Goal: Task Accomplishment & Management: Manage account settings

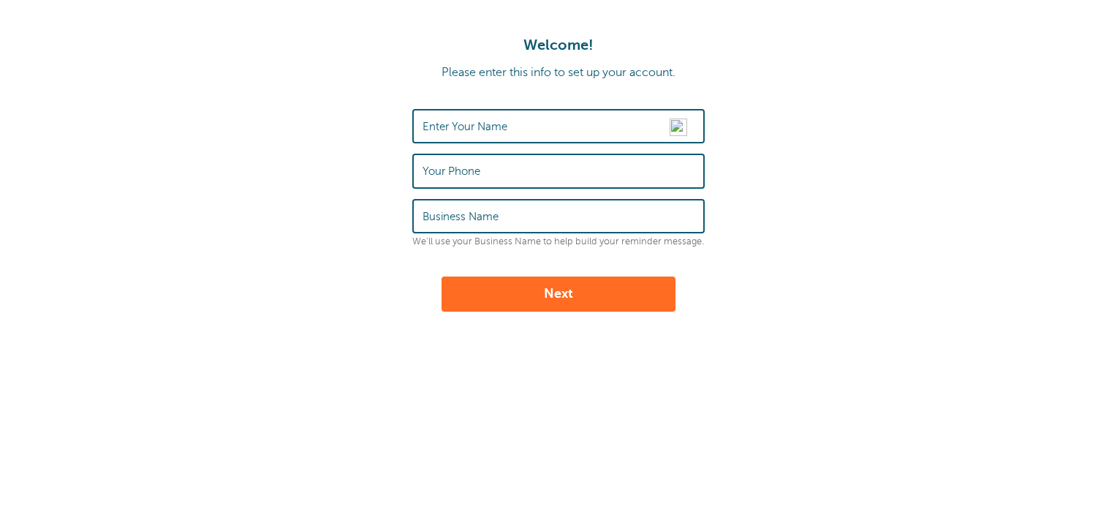
click at [434, 129] on label "Enter Your Name" at bounding box center [465, 126] width 85 height 13
click at [434, 129] on input "Enter Your Name" at bounding box center [559, 125] width 272 height 31
type input "[PERSON_NAME]"
type input "3046260860"
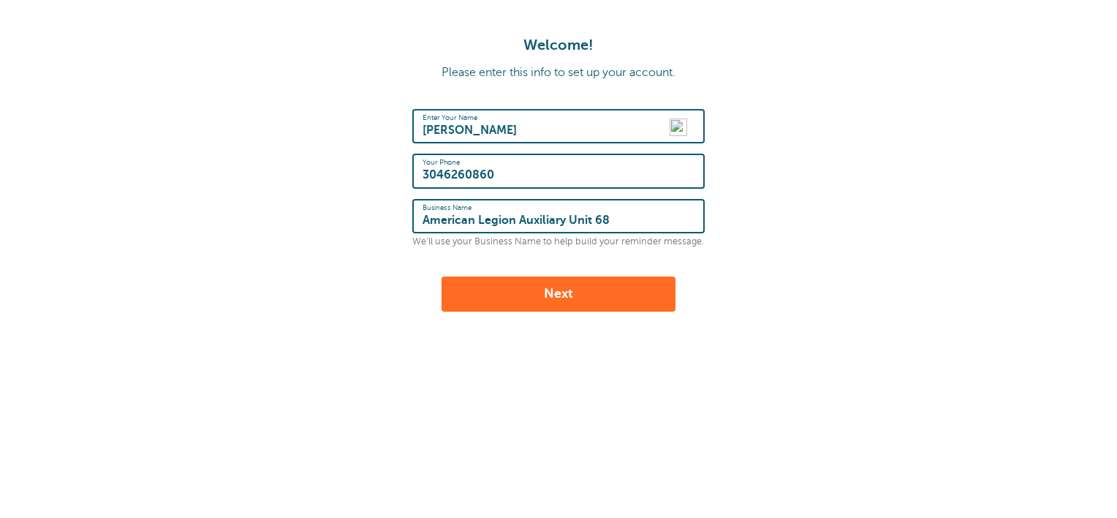
type input "American Legion Auxiliary Unit 68"
click at [541, 284] on button "Next" at bounding box center [559, 293] width 234 height 35
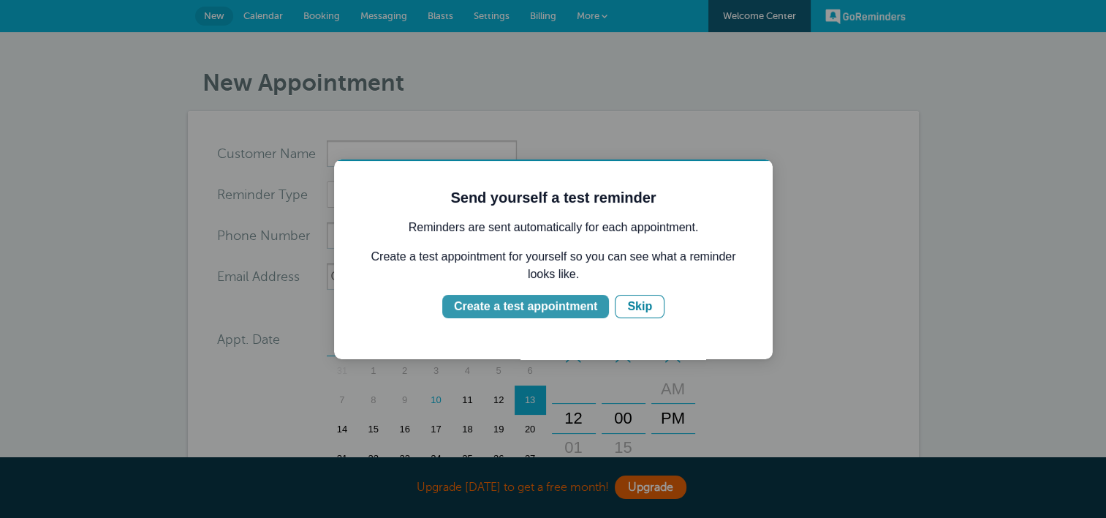
click at [537, 307] on div "Create a test appointment" at bounding box center [525, 307] width 143 height 18
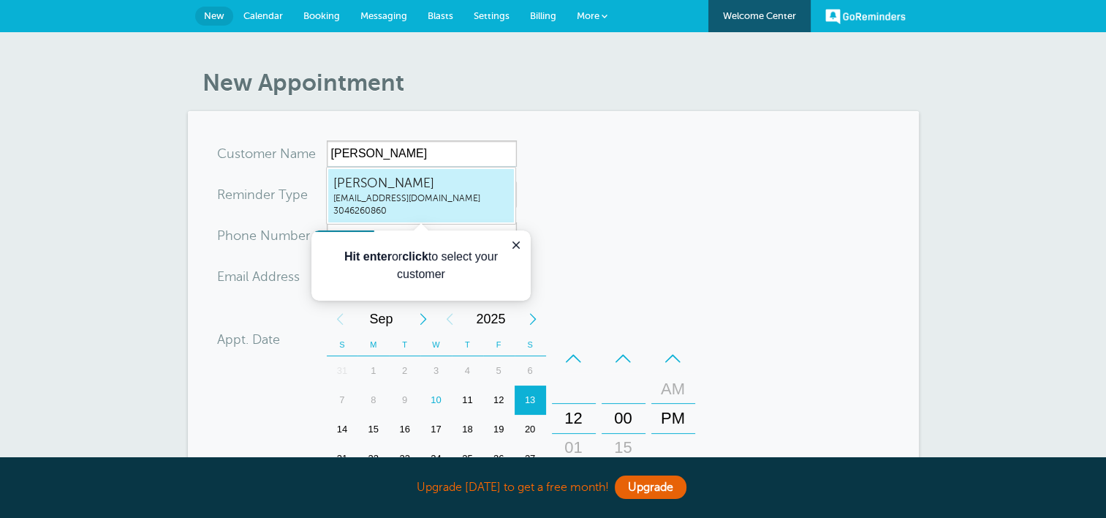
type input "AliceOldakerauxunit68b@gmail.com3046260860"
type input "Alice Oldaker"
type input "3046260860"
type input "[EMAIL_ADDRESS][DOMAIN_NAME]"
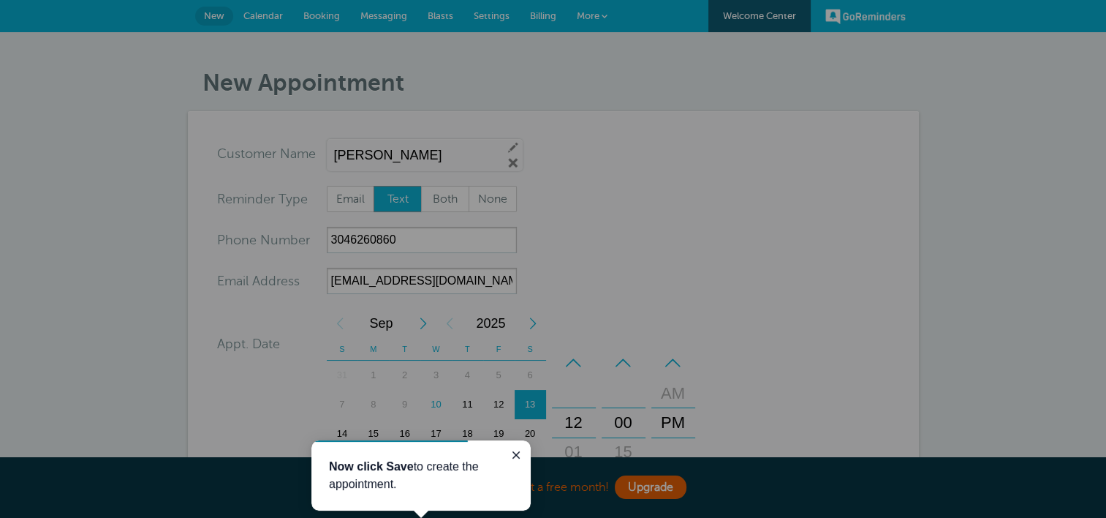
click at [401, 201] on div at bounding box center [258, 339] width 516 height 679
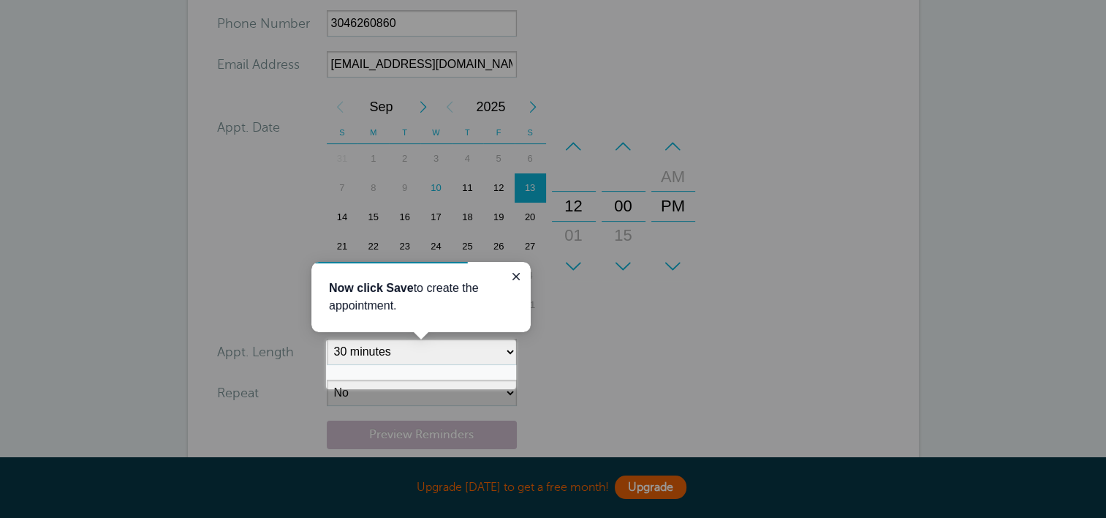
scroll to position [366, 0]
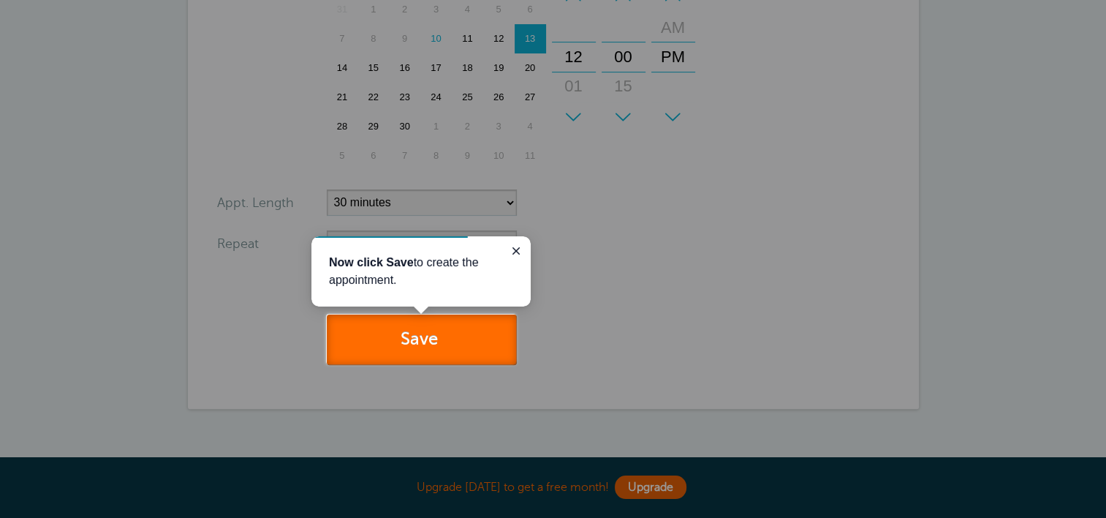
click at [417, 336] on button "Save" at bounding box center [422, 339] width 190 height 50
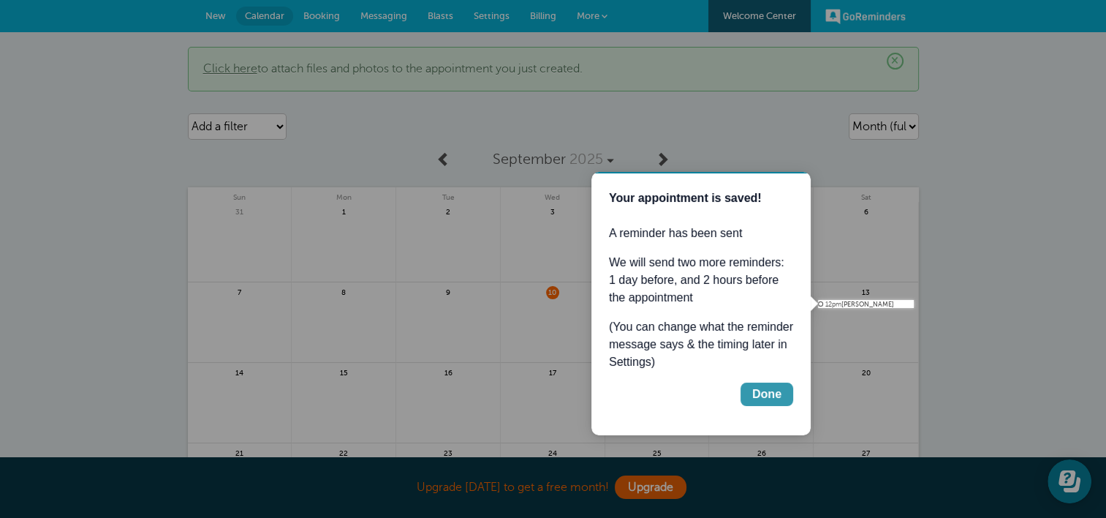
click at [757, 385] on div "Done" at bounding box center [766, 394] width 29 height 18
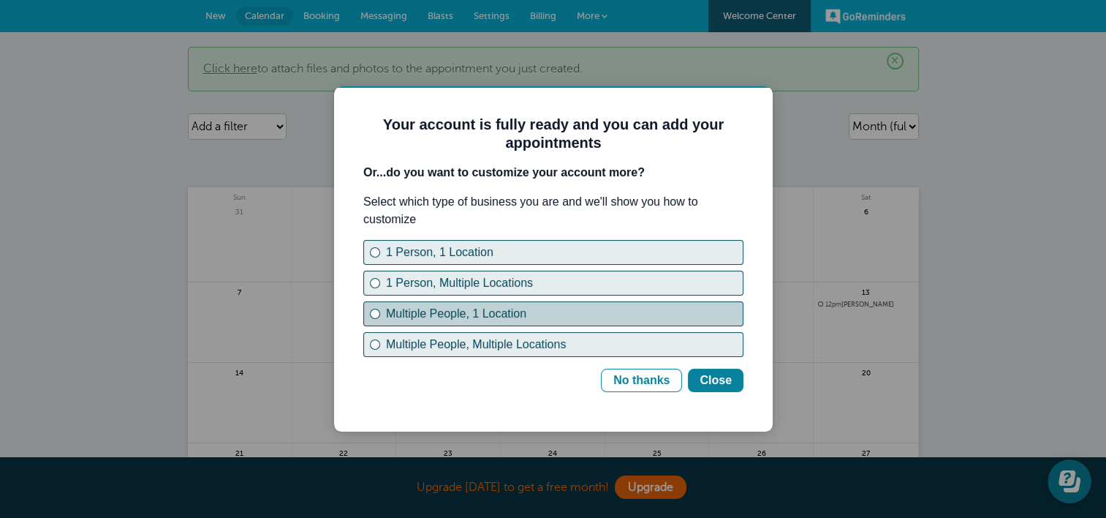
click at [377, 313] on div "Multiple People, 1 Location" at bounding box center [375, 314] width 6 height 6
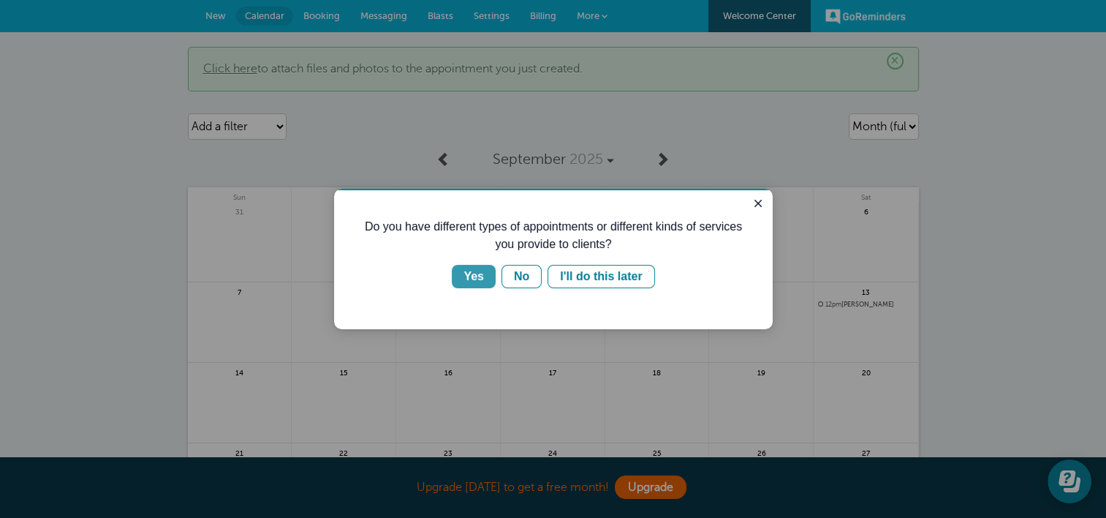
click at [473, 274] on div "Yes" at bounding box center [474, 277] width 20 height 18
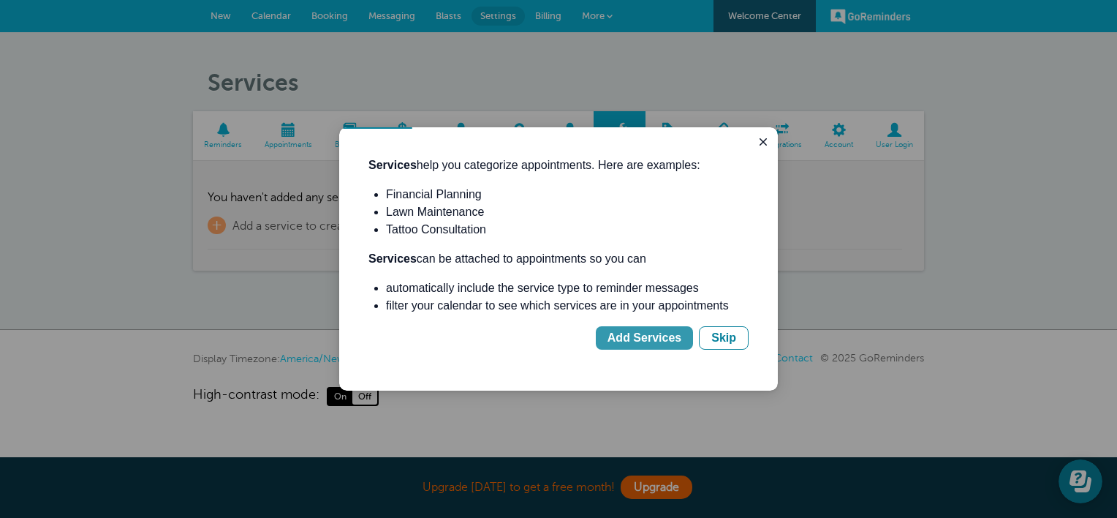
click at [643, 339] on div "Add Services" at bounding box center [645, 338] width 74 height 18
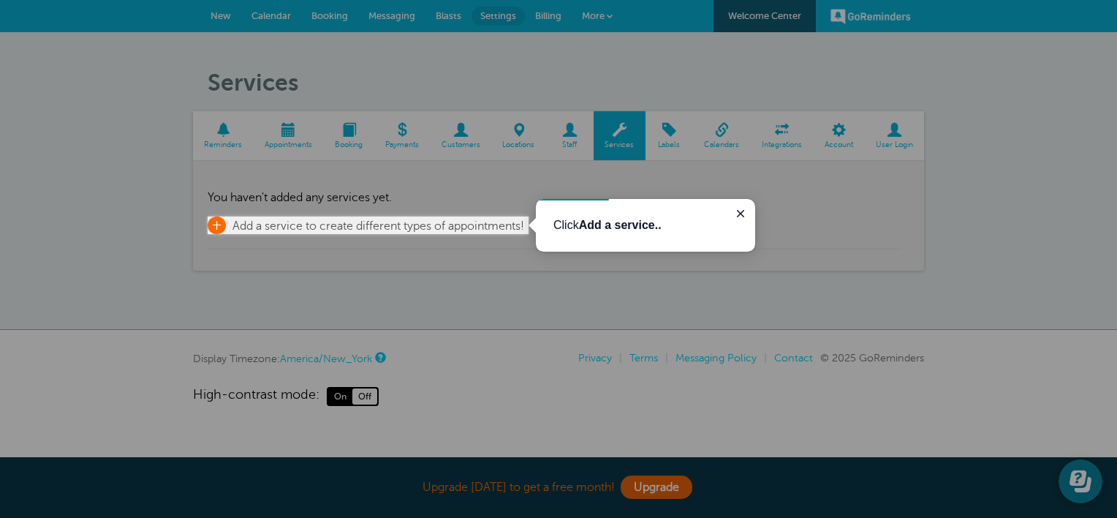
click at [222, 220] on span "+" at bounding box center [217, 225] width 18 height 18
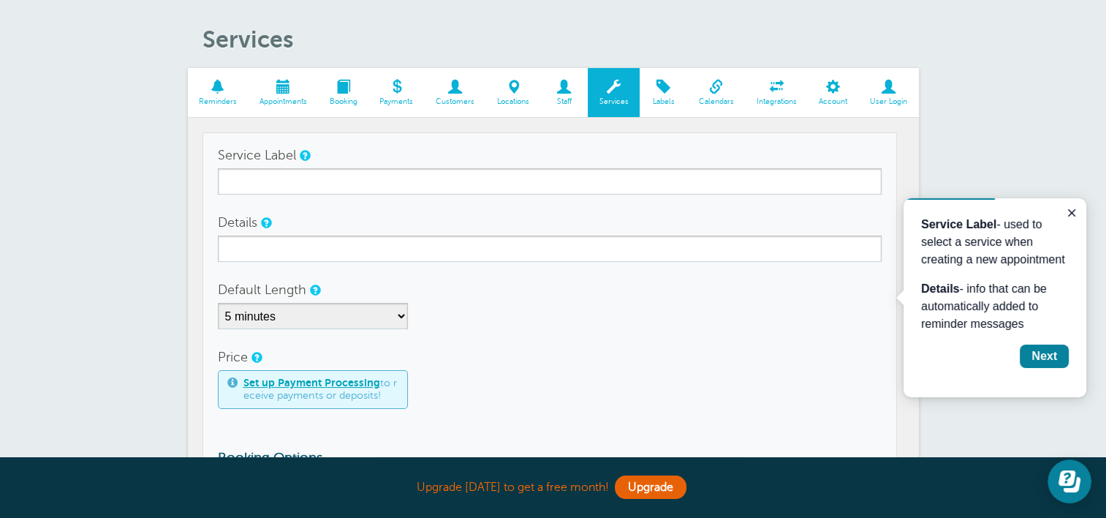
scroll to position [99, 0]
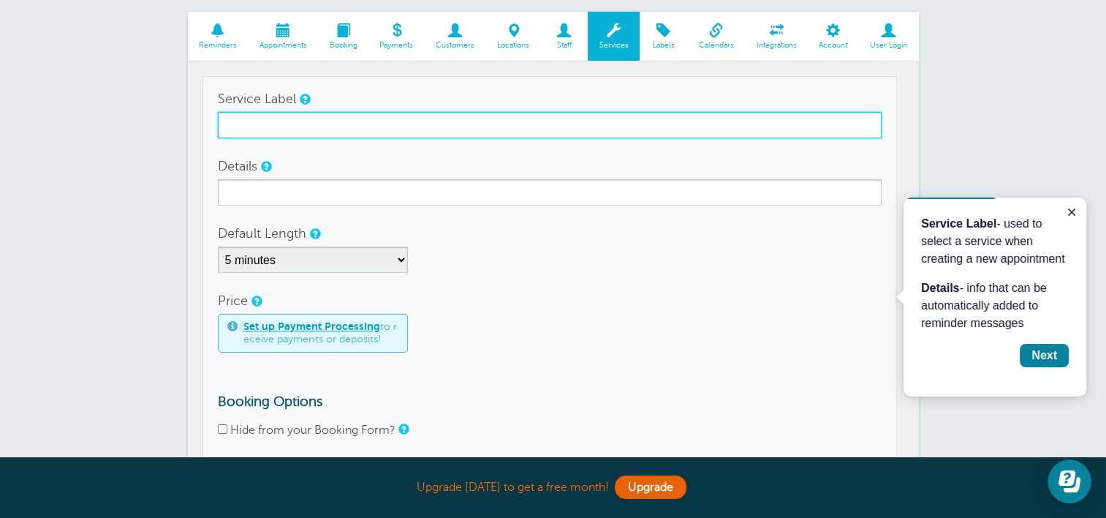
click at [247, 124] on input "Service Label" at bounding box center [550, 125] width 664 height 26
type input "Monthly Auxiliary Meeting"
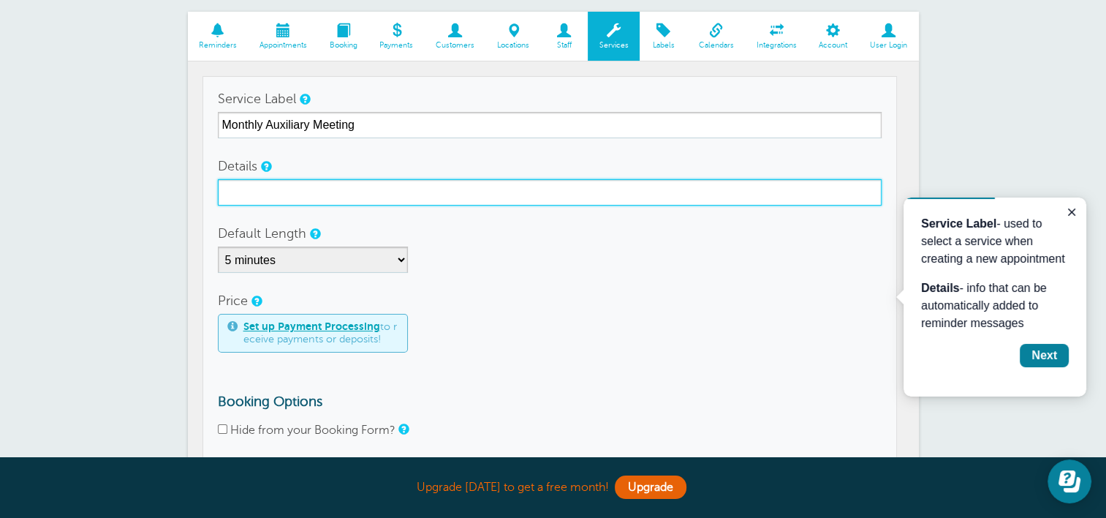
click at [228, 191] on input "Details" at bounding box center [550, 192] width 664 height 26
type input "Monthly Auxiliary Meeting"
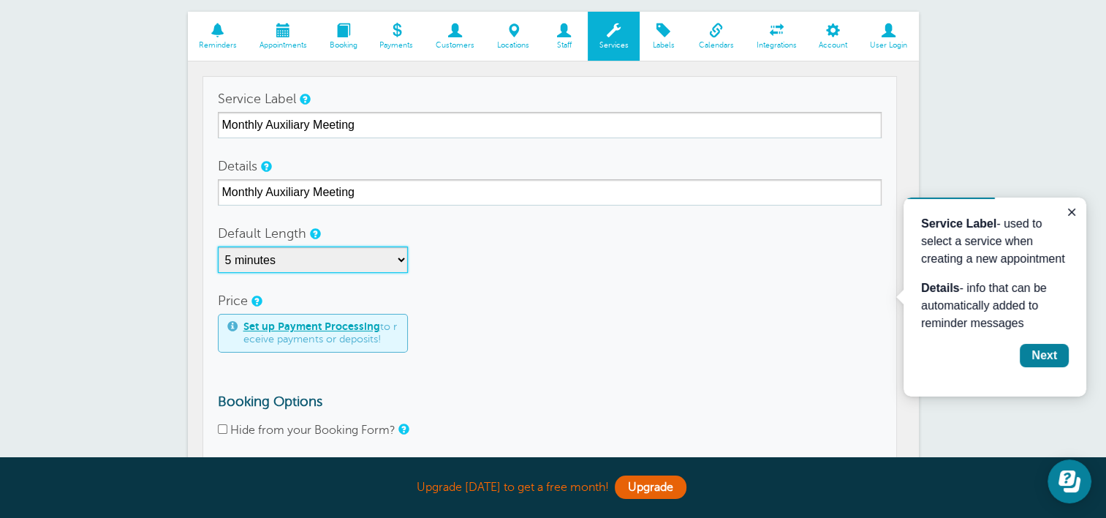
click at [399, 260] on select "5 minutes 10 minutes 15 minutes 20 minutes 25 minutes 30 minutes 35 minutes 40 …" at bounding box center [313, 259] width 190 height 26
select select "30"
click at [218, 246] on select "5 minutes 10 minutes 15 minutes 20 minutes 25 minutes 30 minutes 35 minutes 40 …" at bounding box center [313, 259] width 190 height 26
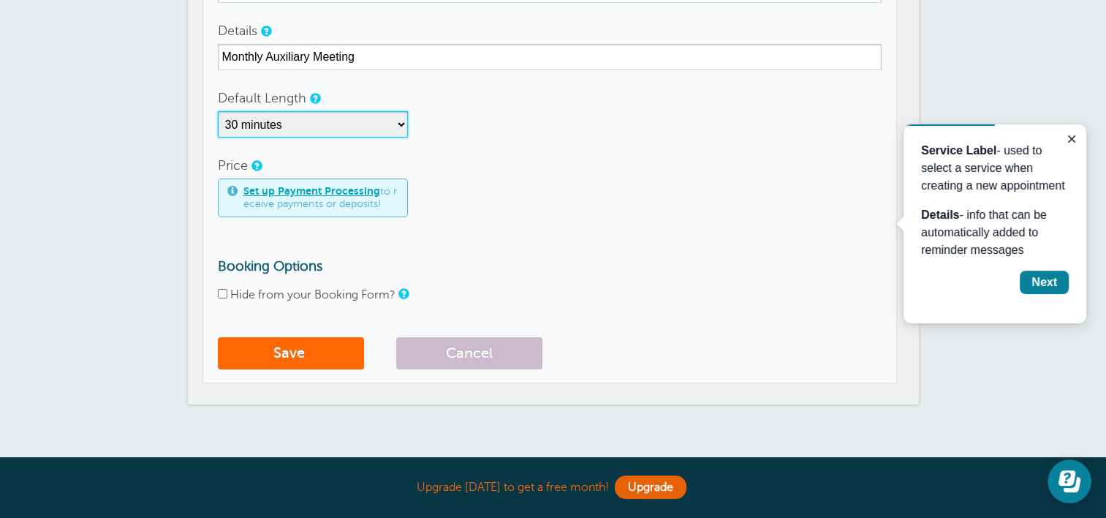
scroll to position [246, 0]
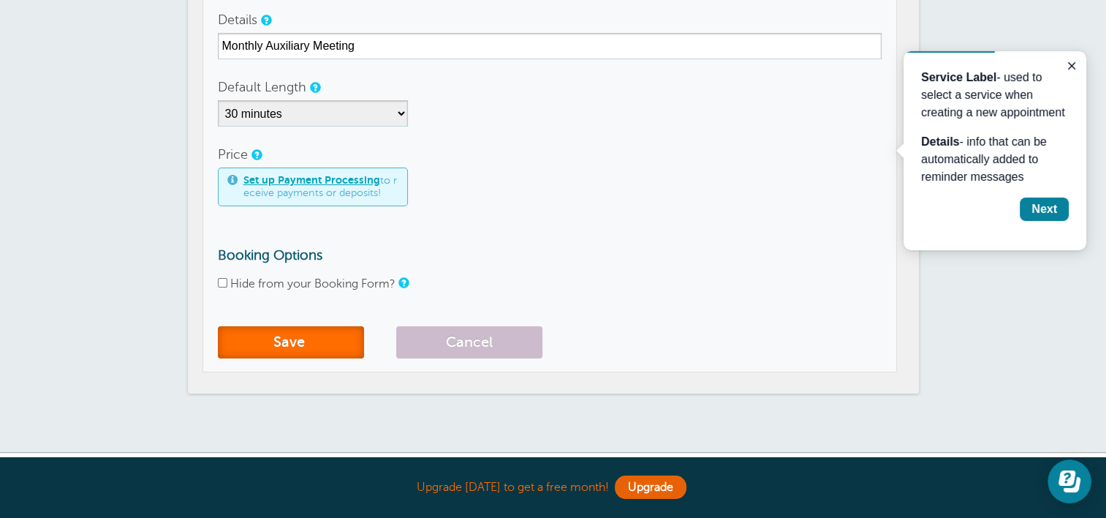
click at [333, 342] on button "Save" at bounding box center [291, 342] width 146 height 32
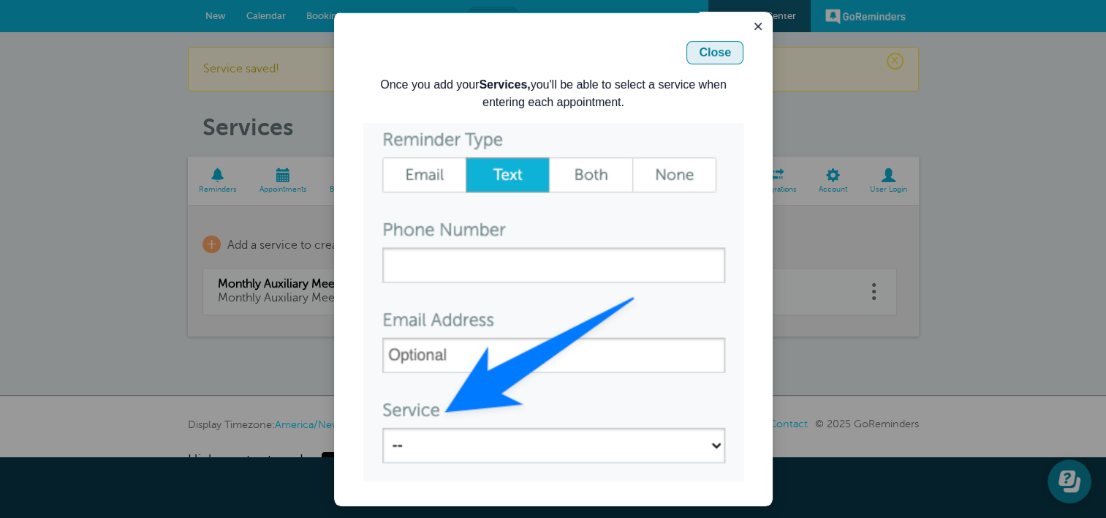
click at [702, 47] on div "Close" at bounding box center [715, 53] width 32 height 18
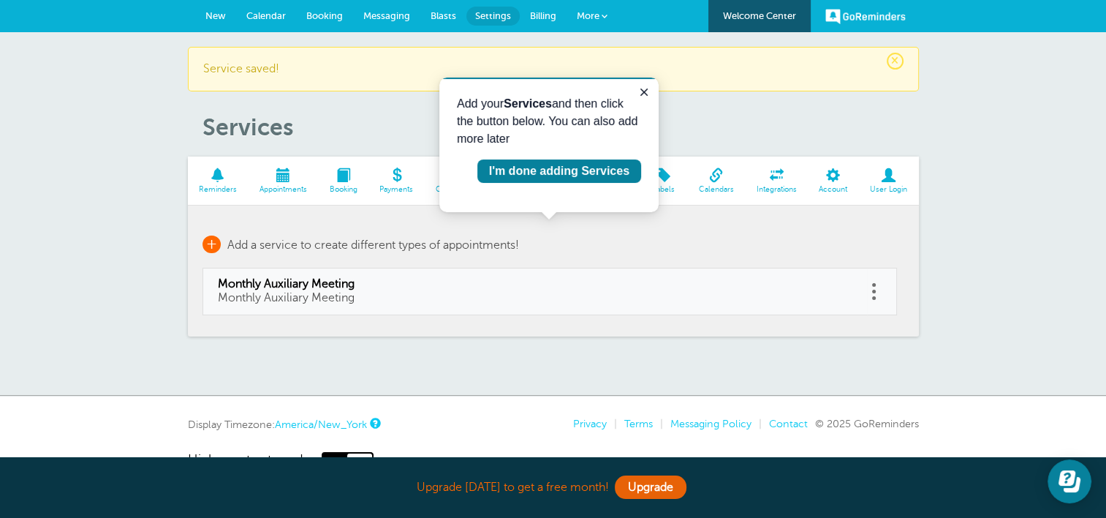
click at [211, 245] on span "+" at bounding box center [212, 244] width 18 height 18
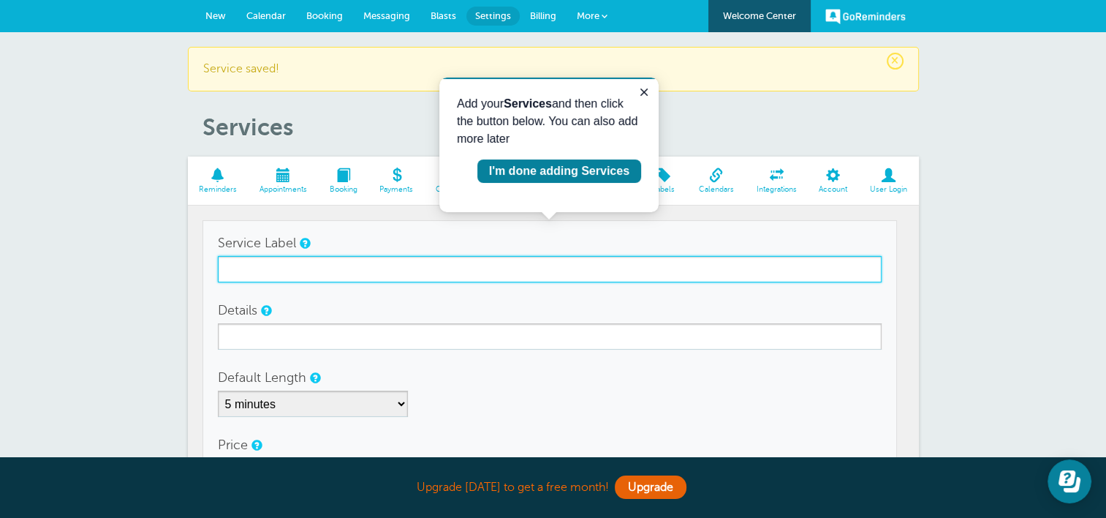
click at [241, 273] on input "Service Label" at bounding box center [550, 269] width 664 height 26
type input "[DATE] Night Dinner"
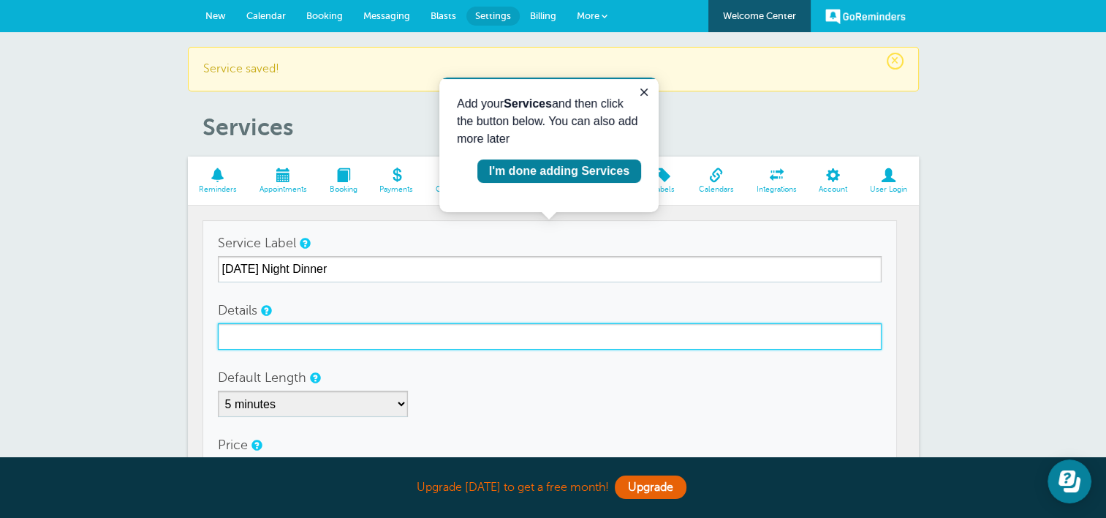
click at [496, 335] on input "Details" at bounding box center [550, 336] width 664 height 26
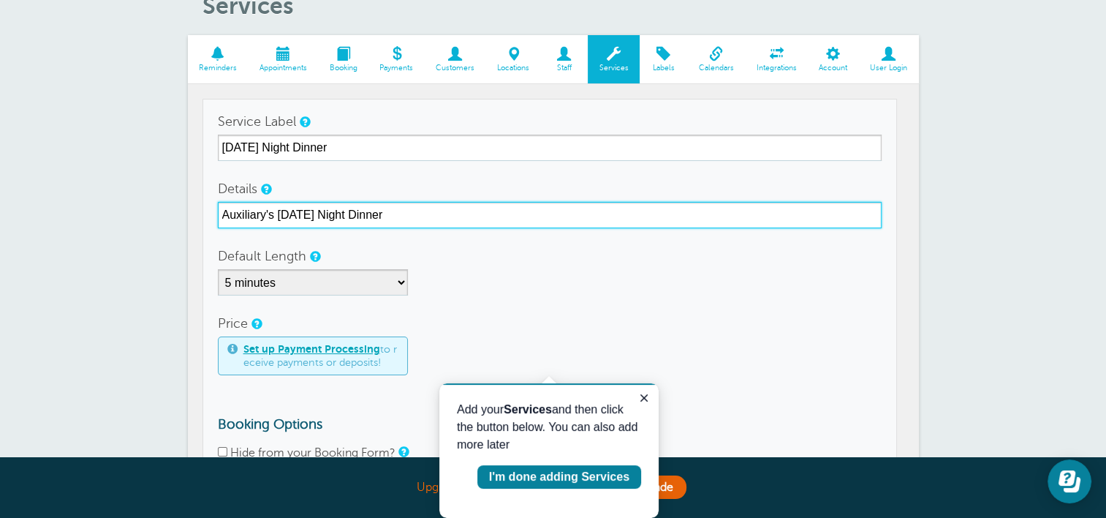
scroll to position [146, 0]
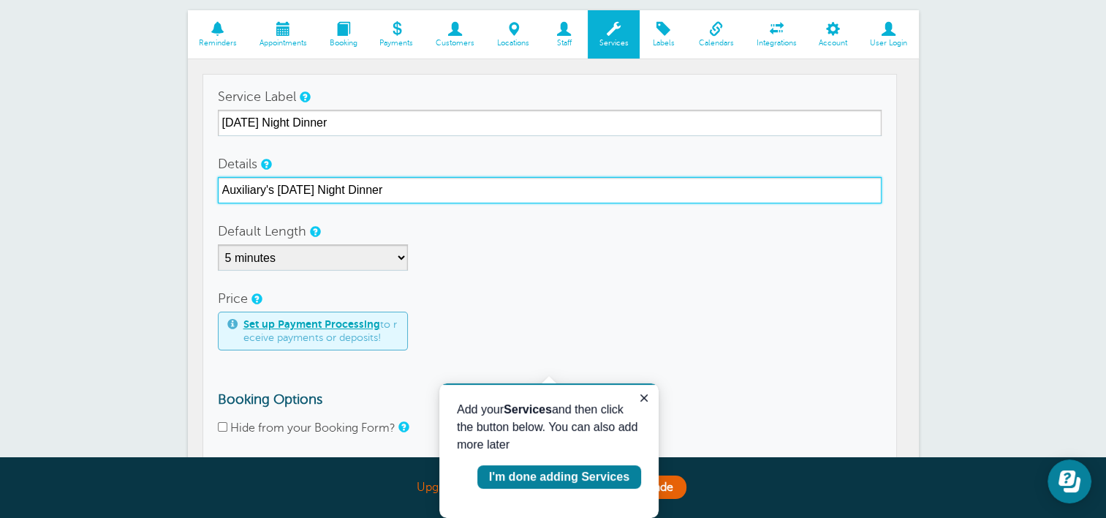
type input "Auxiliary's [DATE] Night Dinner"
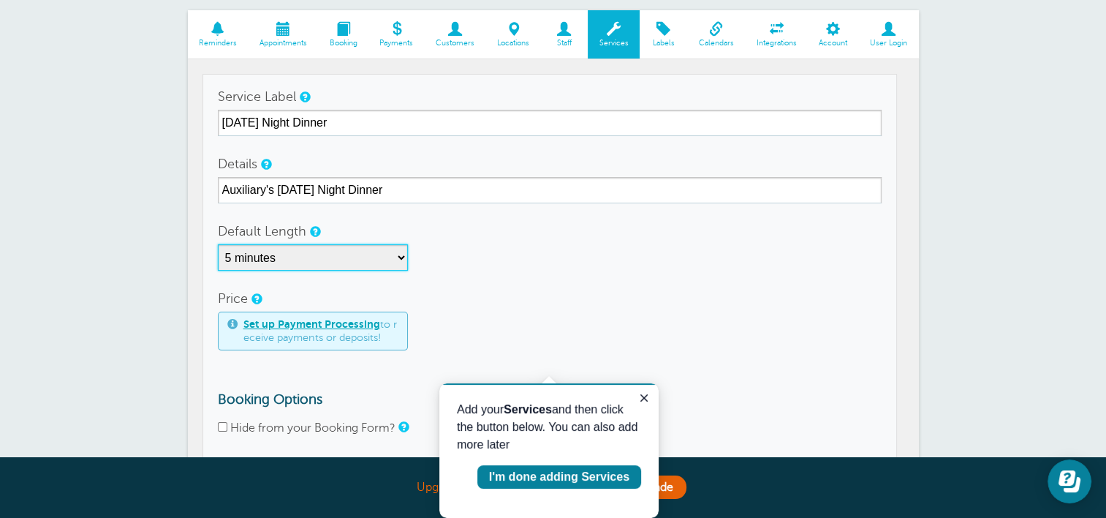
click at [397, 255] on select "5 minutes 10 minutes 15 minutes 20 minutes 25 minutes 30 minutes 35 minutes 40 …" at bounding box center [313, 257] width 190 height 26
select select "120"
click at [218, 244] on select "5 minutes 10 minutes 15 minutes 20 minutes 25 minutes 30 minutes 35 minutes 40 …" at bounding box center [313, 257] width 190 height 26
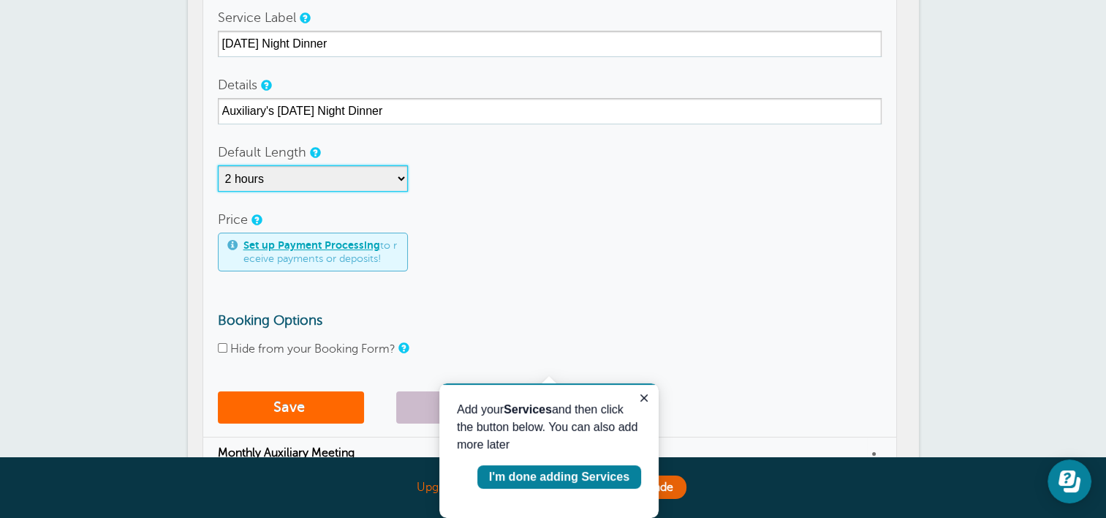
scroll to position [292, 0]
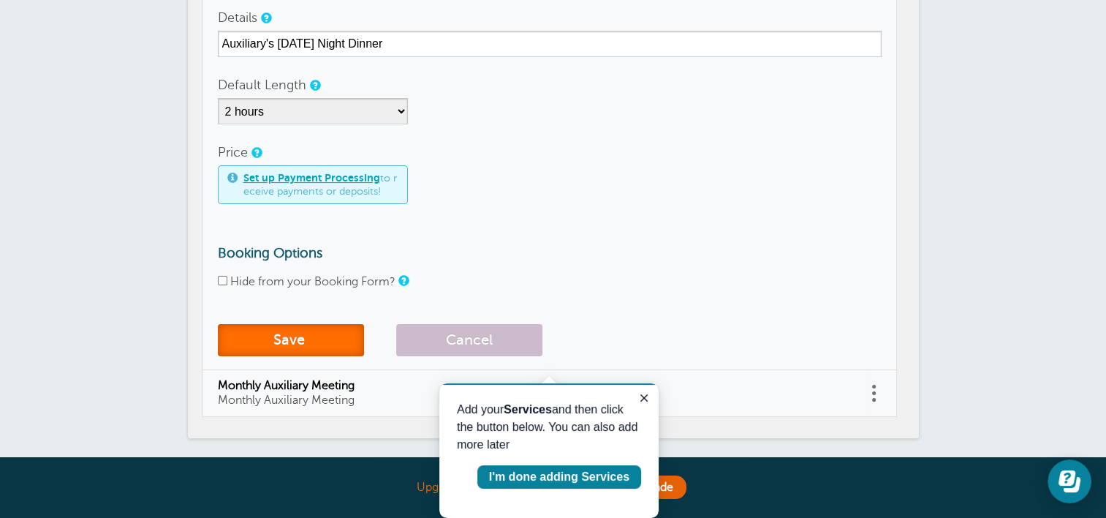
click at [339, 334] on button "Save" at bounding box center [291, 340] width 146 height 32
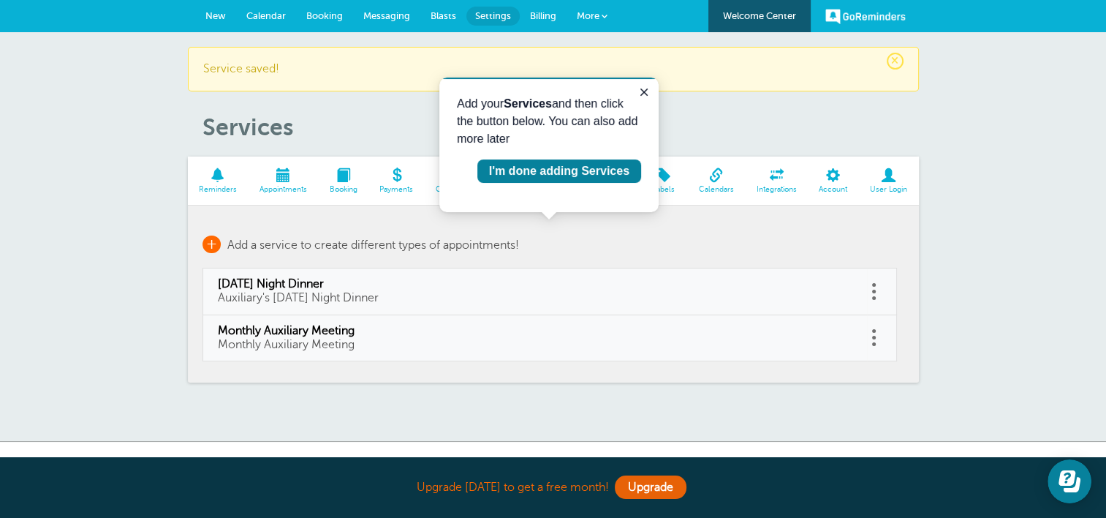
click at [211, 242] on span "+" at bounding box center [212, 244] width 18 height 18
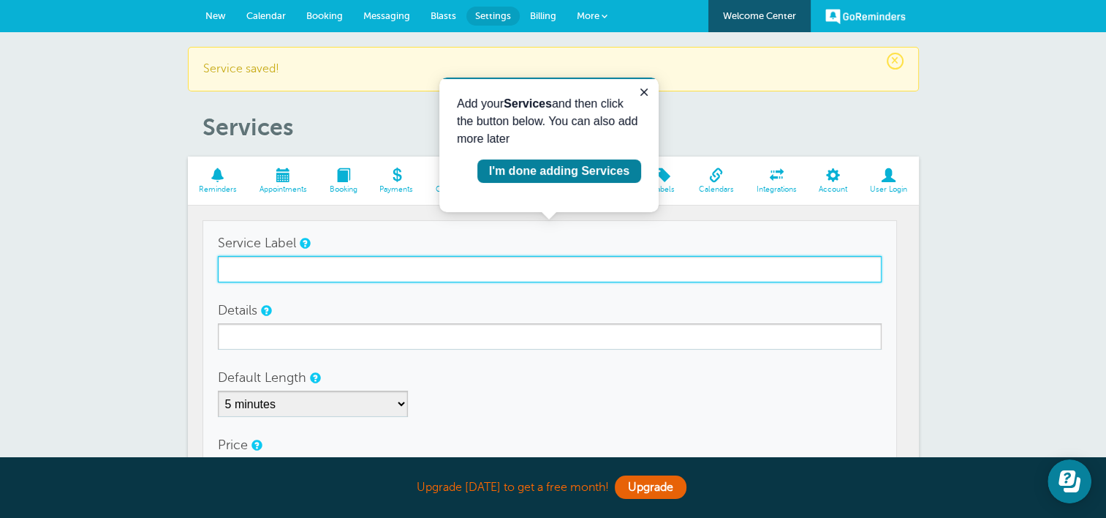
click at [238, 269] on input "Service Label" at bounding box center [550, 269] width 664 height 26
type input "Meet & Greet"
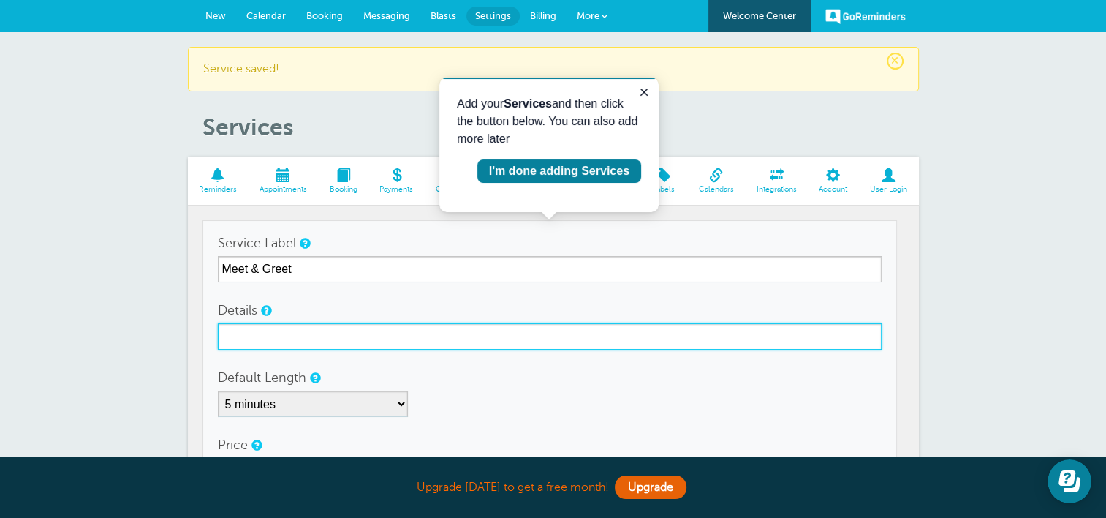
click at [241, 340] on input "Details" at bounding box center [550, 336] width 664 height 26
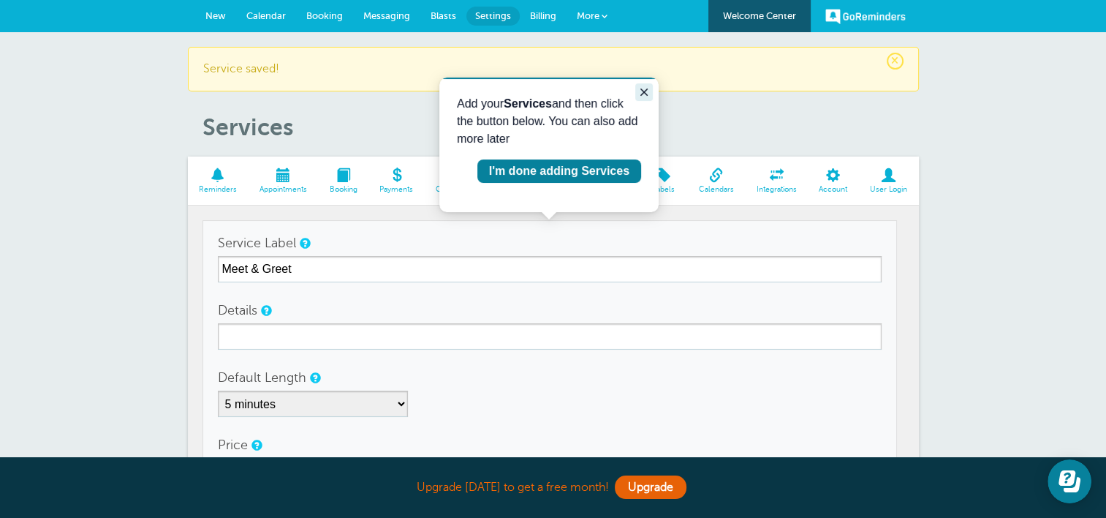
click at [646, 95] on icon "Close guide" at bounding box center [644, 92] width 12 height 12
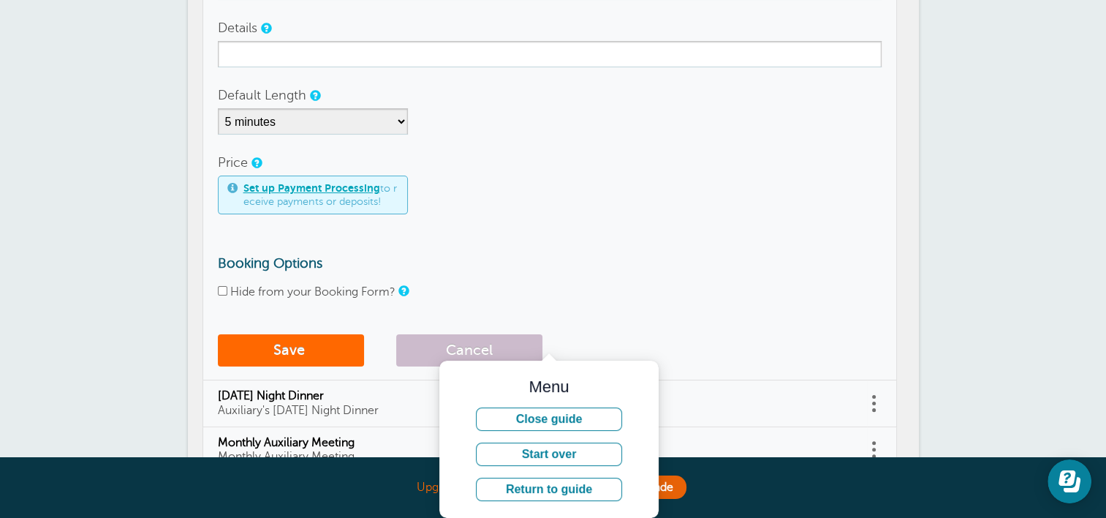
scroll to position [292, 0]
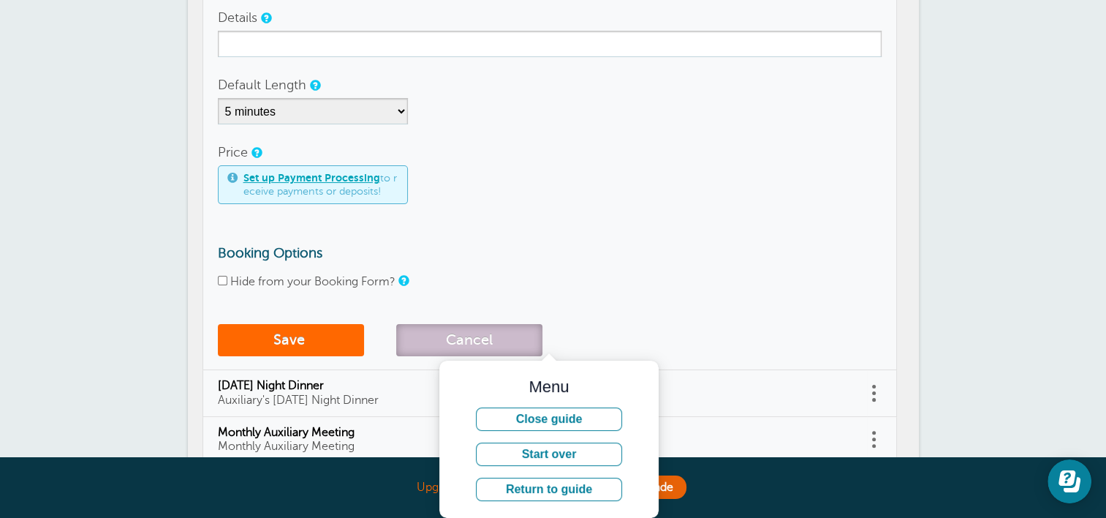
click at [477, 335] on button "Cancel" at bounding box center [469, 340] width 146 height 32
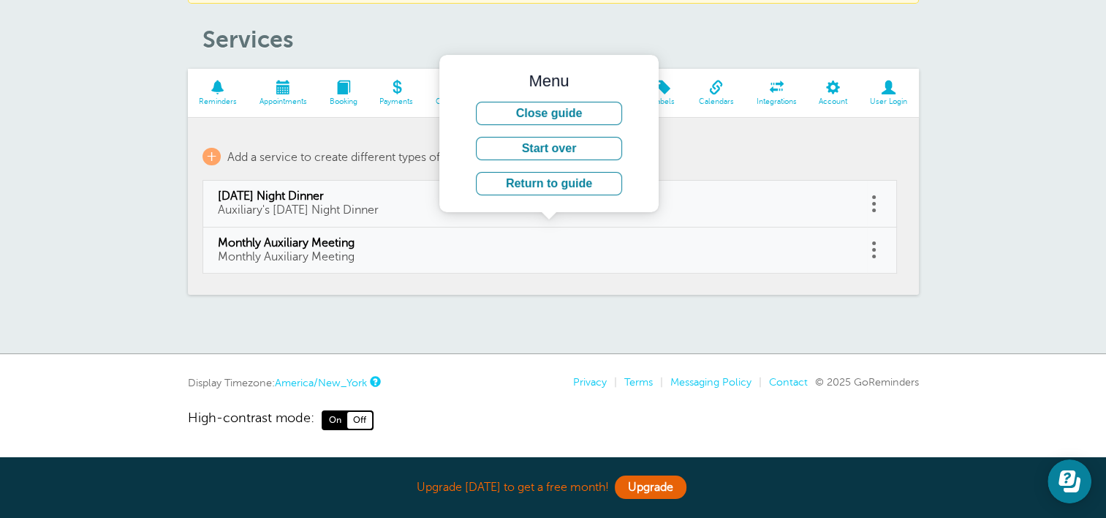
scroll to position [0, 0]
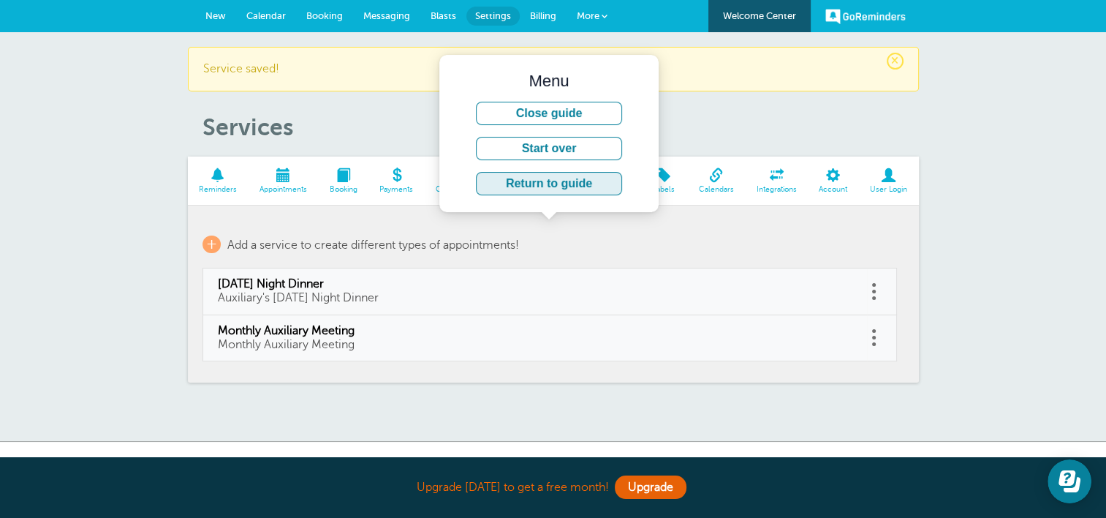
click at [581, 181] on button "Return to guide" at bounding box center [549, 183] width 146 height 23
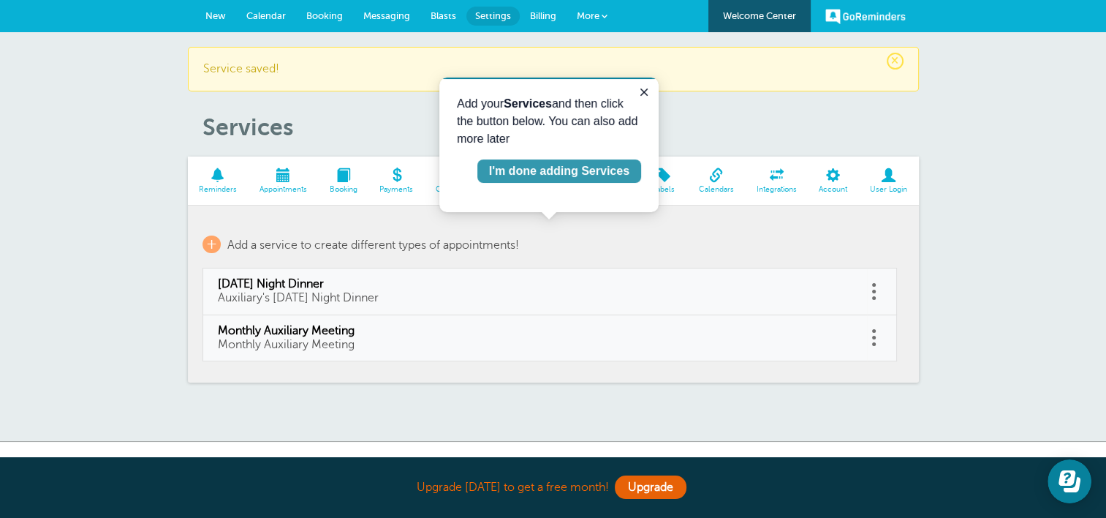
click at [581, 173] on div "I'm done adding Services" at bounding box center [559, 171] width 140 height 18
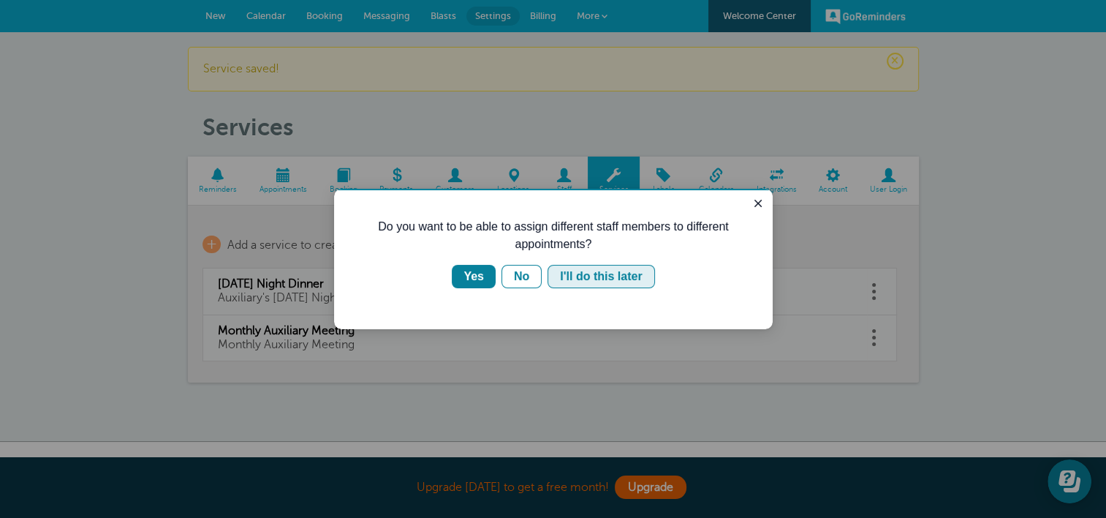
click at [585, 281] on div "I'll do this later" at bounding box center [601, 277] width 82 height 18
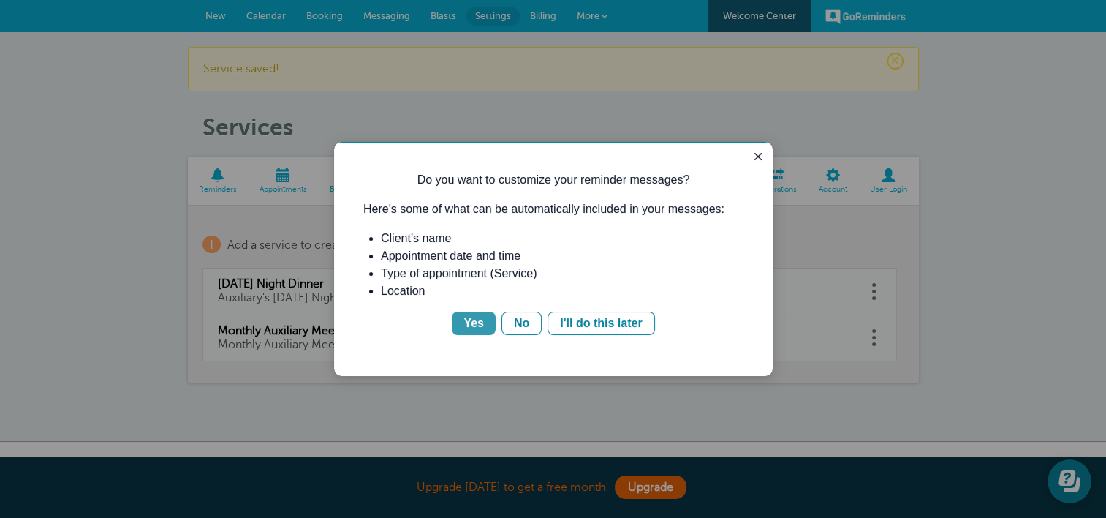
click at [475, 320] on div "Yes" at bounding box center [474, 323] width 20 height 18
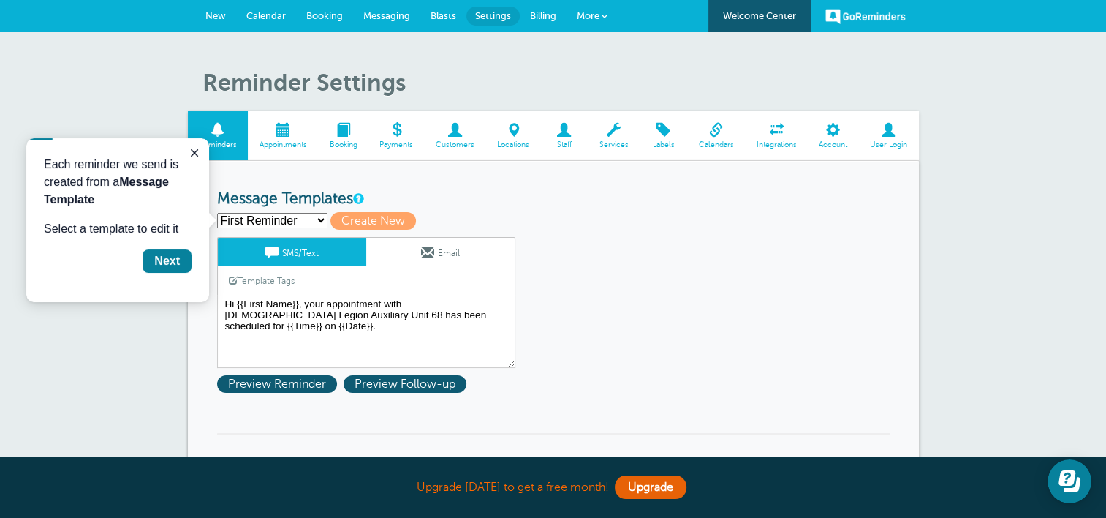
click at [319, 218] on select "First Reminder Second Reminder Third Reminder Create new..." at bounding box center [272, 220] width 110 height 15
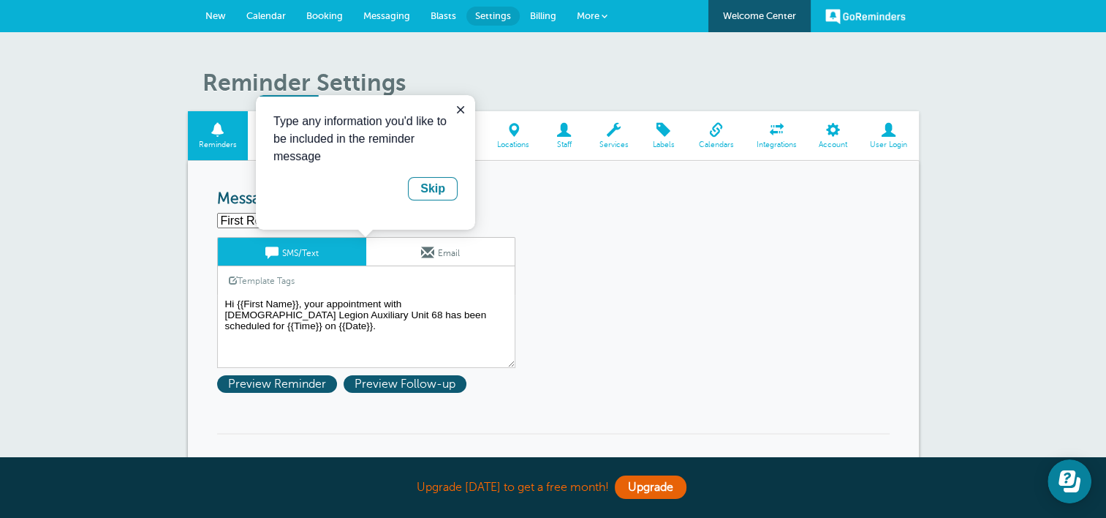
drag, startPoint x: 456, startPoint y: 220, endPoint x: 456, endPoint y: 205, distance: 14.6
click at [456, 205] on div "Type any information you'd like to be included in the reminder message Skip" at bounding box center [365, 162] width 219 height 135
click at [582, 197] on h3 "Message Templates" at bounding box center [553, 199] width 673 height 18
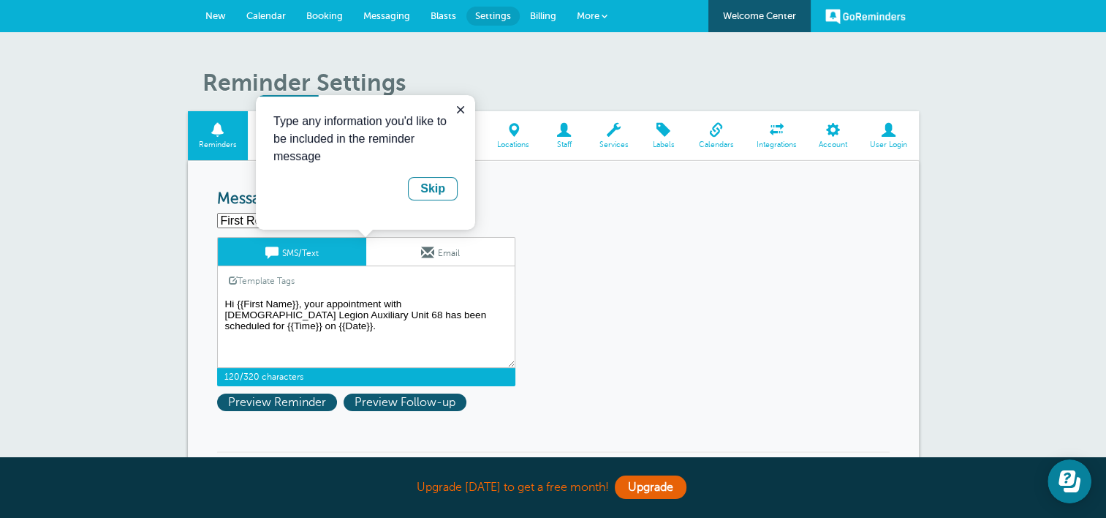
drag, startPoint x: 305, startPoint y: 301, endPoint x: 401, endPoint y: 298, distance: 95.8
click at [401, 298] on textarea "Hi {{First Name}}, your appointment with [DEMOGRAPHIC_DATA] Legion Auxiliary Un…" at bounding box center [366, 331] width 298 height 73
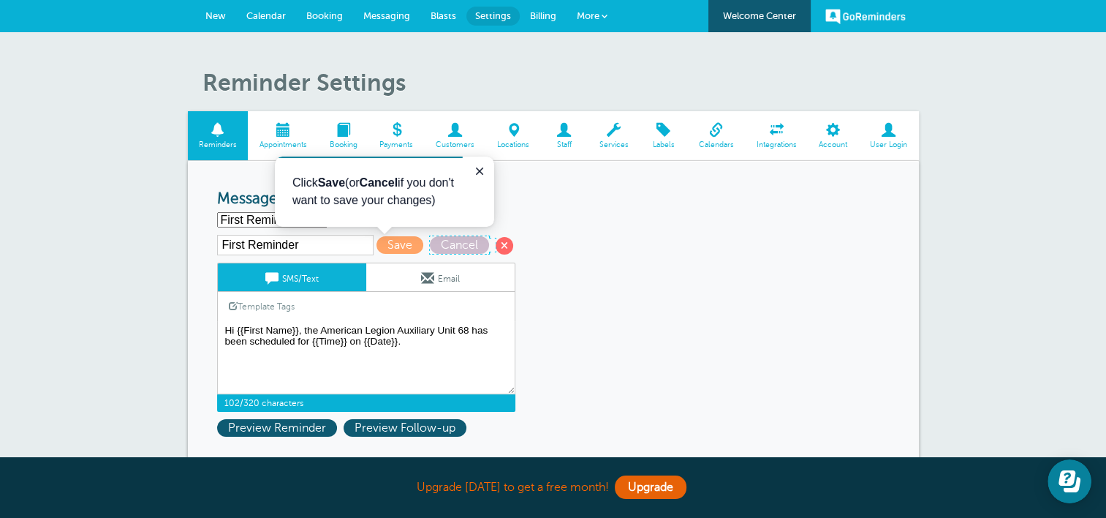
click at [459, 246] on span "Cancel" at bounding box center [459, 245] width 59 height 18
type textarea "Hi {{First Name}}, your appointment with [DEMOGRAPHIC_DATA] Legion Auxiliary Un…"
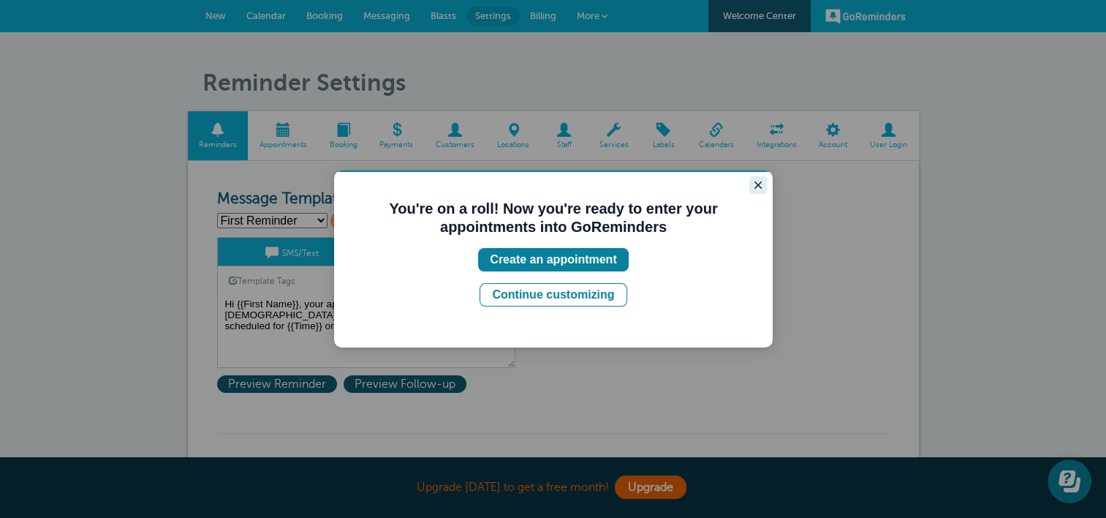
click at [753, 186] on icon "Close guide" at bounding box center [758, 185] width 12 height 12
